Goal: Find specific page/section: Find specific page/section

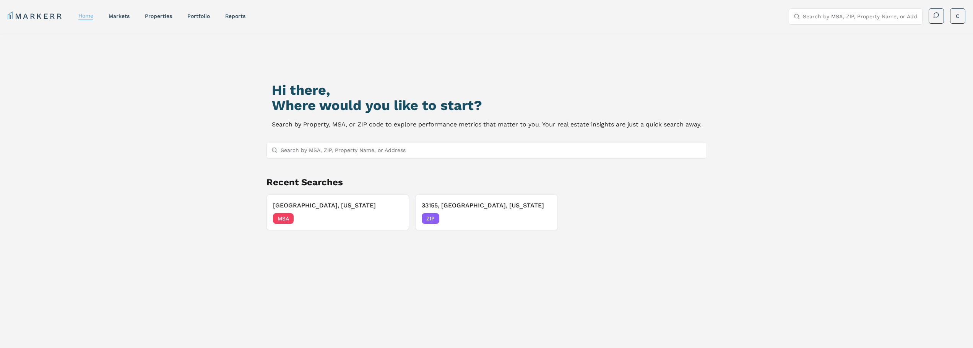
click at [91, 20] on div "home" at bounding box center [85, 16] width 15 height 8
click at [109, 18] on nav "MARKERR home markets properties Portfolio reports" at bounding box center [127, 16] width 238 height 11
click at [116, 17] on link "markets" at bounding box center [119, 16] width 21 height 6
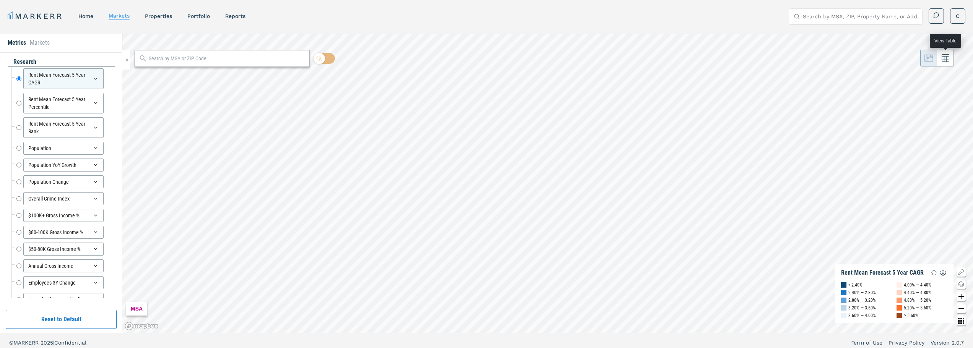
click at [948, 60] on icon at bounding box center [946, 58] width 8 height 8
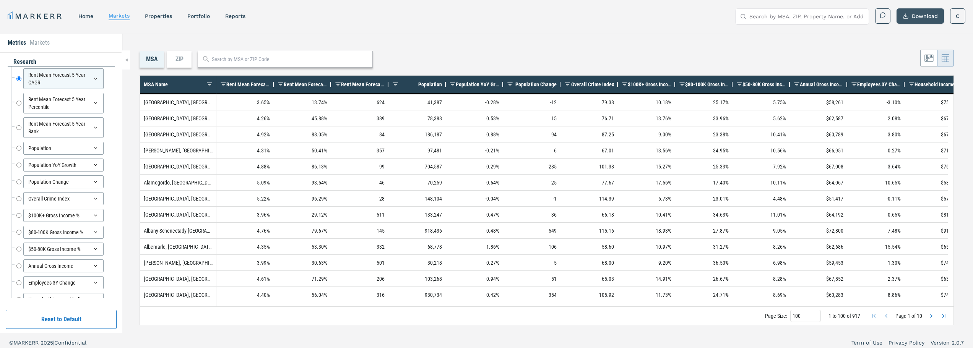
click at [924, 14] on button "Download" at bounding box center [919, 15] width 47 height 15
click at [185, 58] on div "ZIP" at bounding box center [179, 59] width 24 height 17
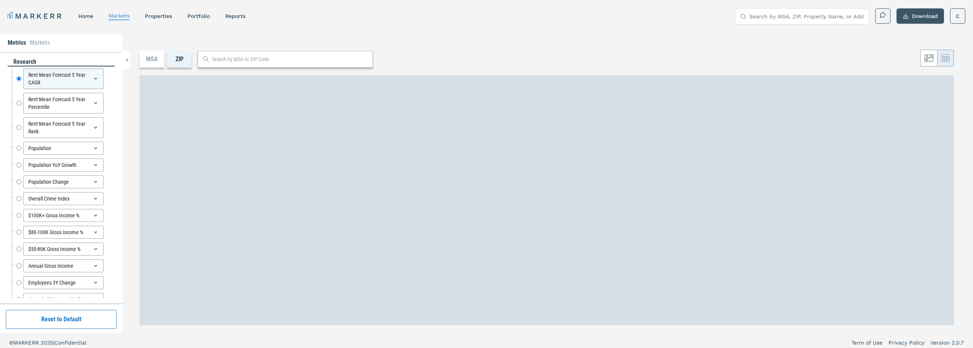
click at [916, 12] on button "Download" at bounding box center [919, 15] width 47 height 15
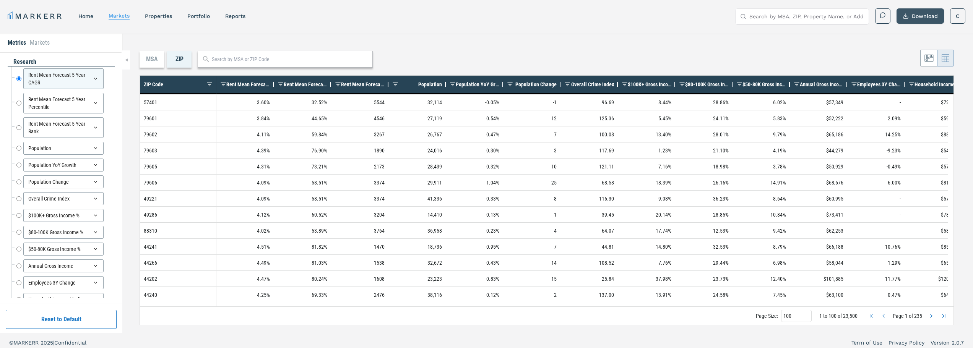
click at [915, 14] on button "Download" at bounding box center [919, 15] width 47 height 15
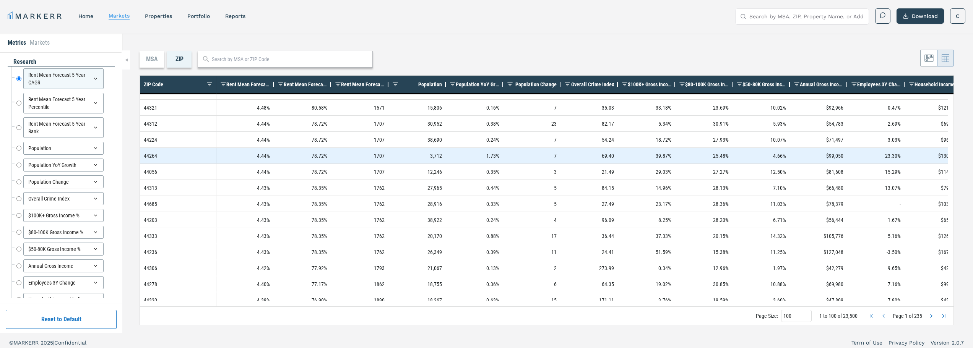
scroll to position [306, 0]
